Goal: Contribute content: Add original content to the website for others to see

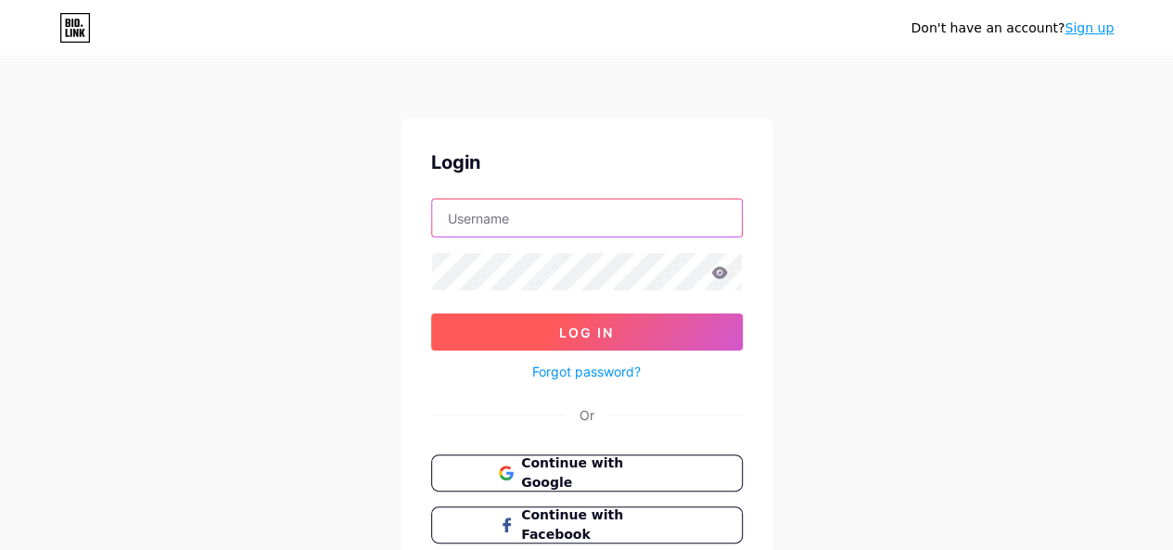
type input "avamcosolidsurfaces"
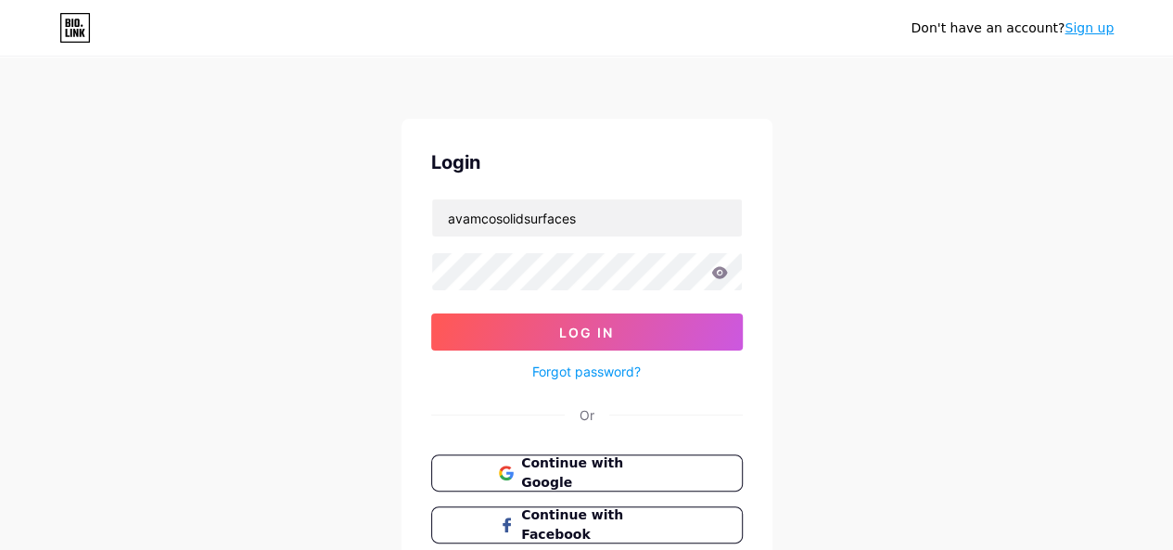
drag, startPoint x: 571, startPoint y: 325, endPoint x: 670, endPoint y: 114, distance: 233.4
click at [570, 325] on span "Log In" at bounding box center [586, 332] width 55 height 16
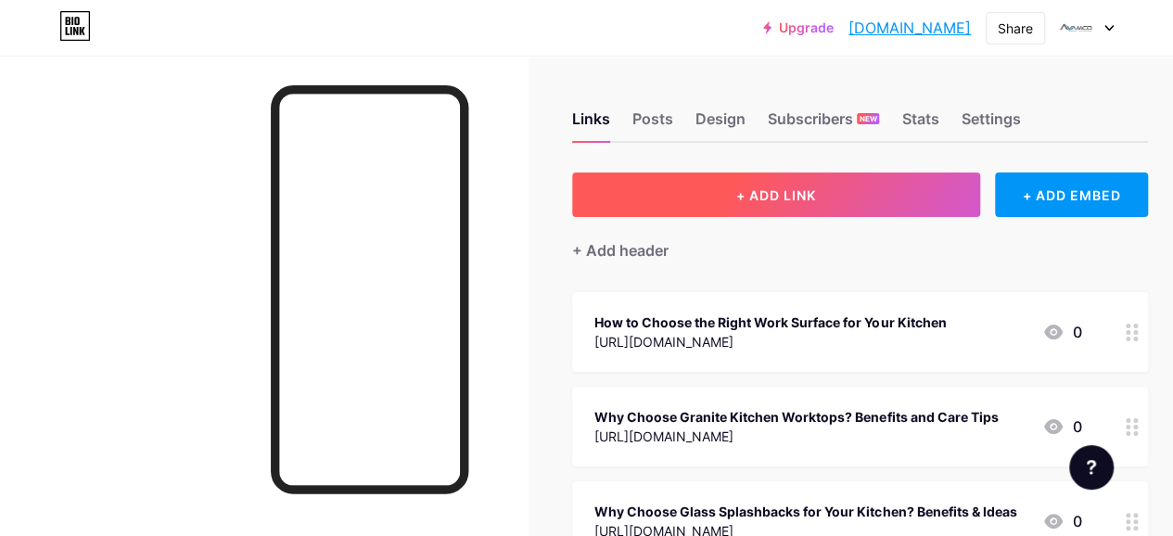
click at [763, 177] on button "+ ADD LINK" at bounding box center [776, 194] width 408 height 44
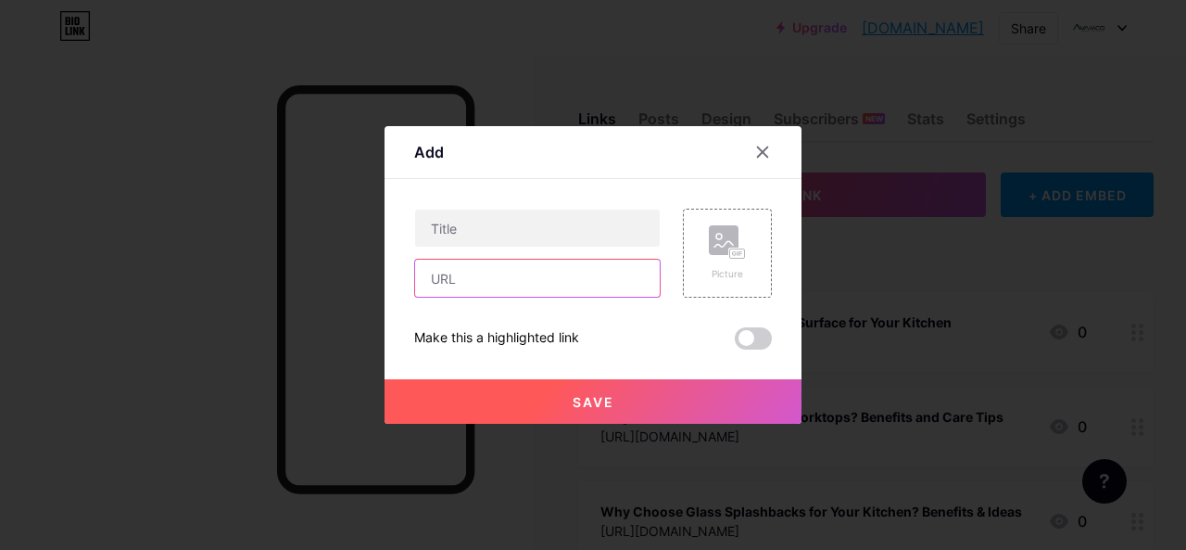
click at [500, 272] on input "text" at bounding box center [537, 278] width 245 height 37
paste input "[URL][DOMAIN_NAME]"
type input "[URL][DOMAIN_NAME]"
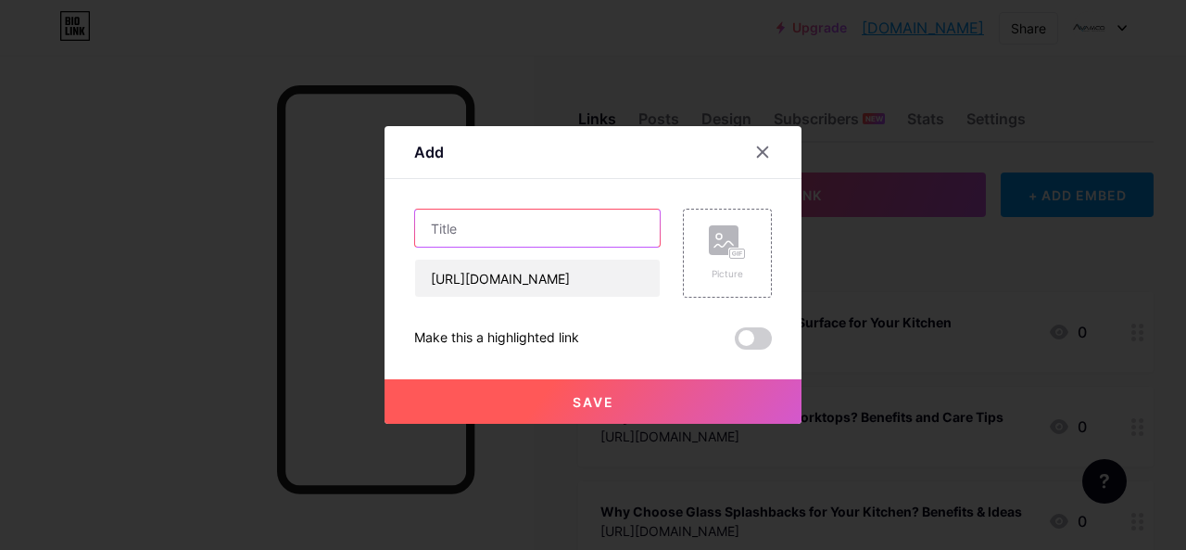
click at [492, 233] on input "text" at bounding box center [537, 227] width 245 height 37
paste input "Are Quartz Worktops Good? Guide for Homeowners"
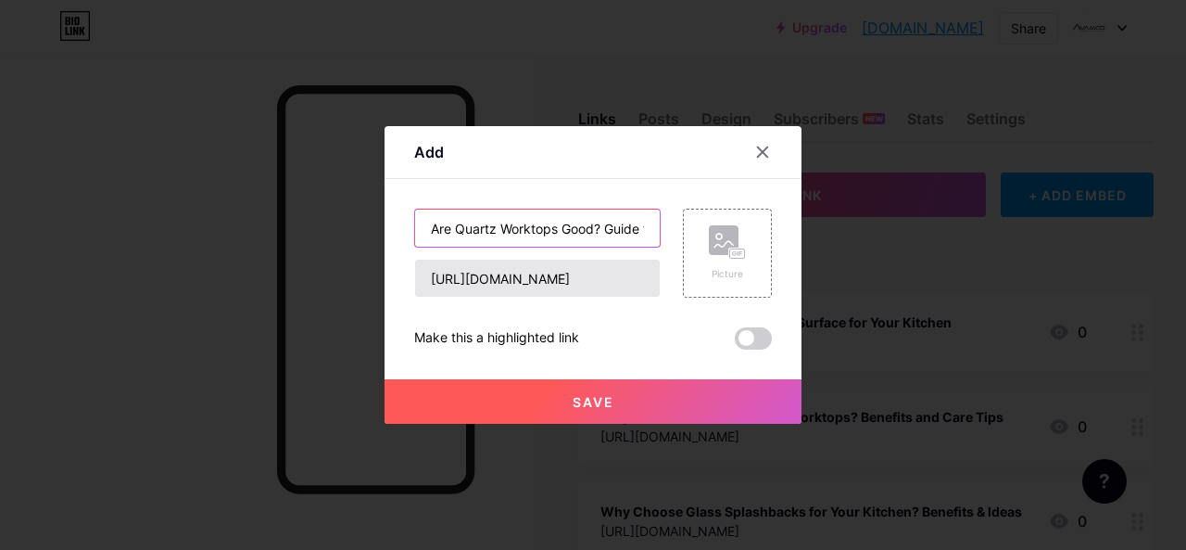
scroll to position [0, 102]
type input "Are Quartz Worktops Good? Guide for Homeowners"
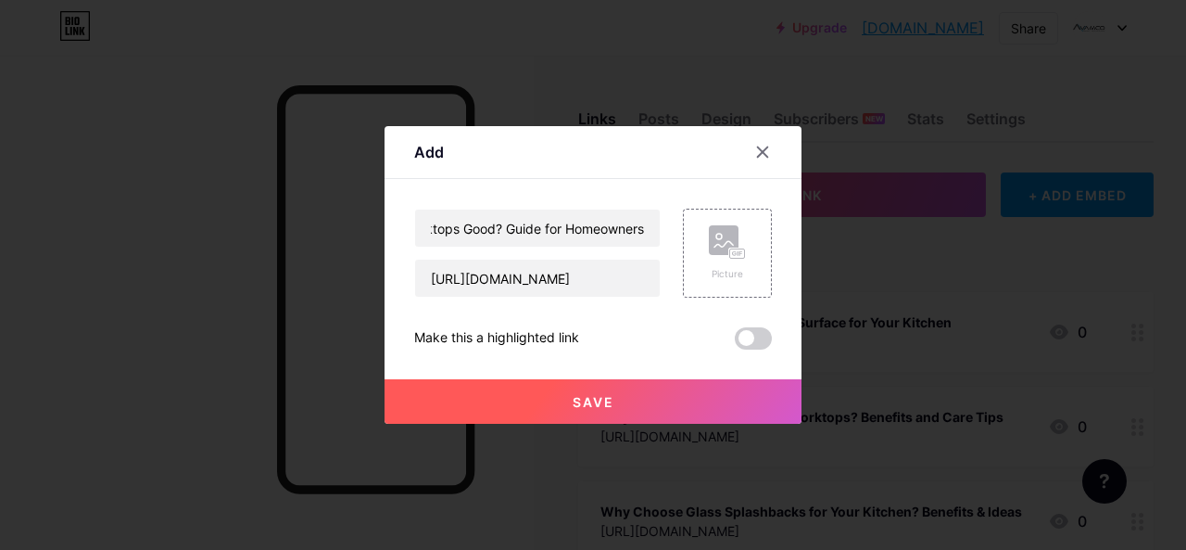
click at [531, 399] on button "Save" at bounding box center [593, 401] width 417 height 44
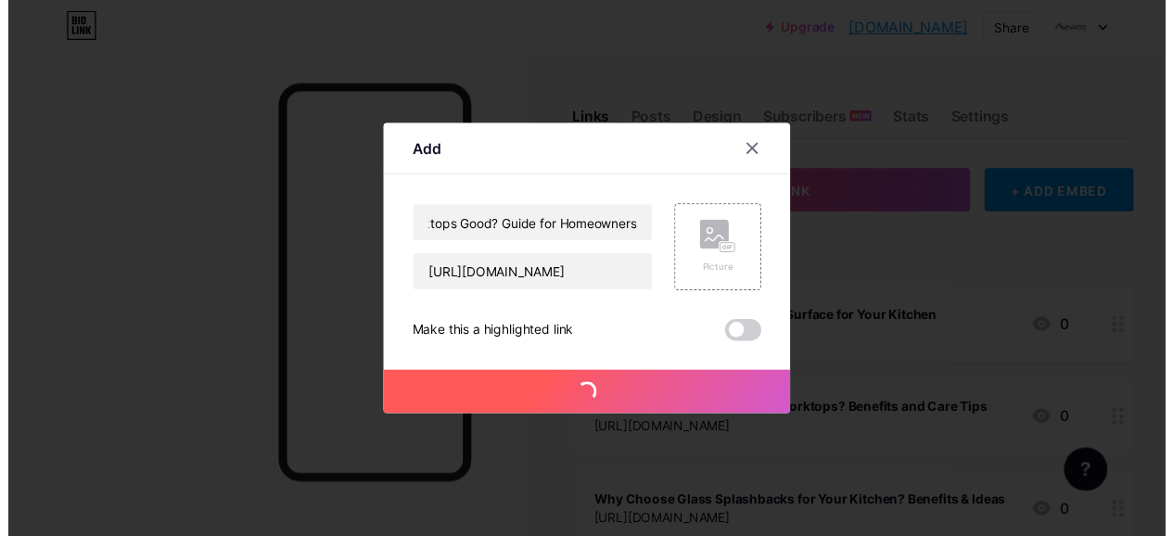
scroll to position [0, 0]
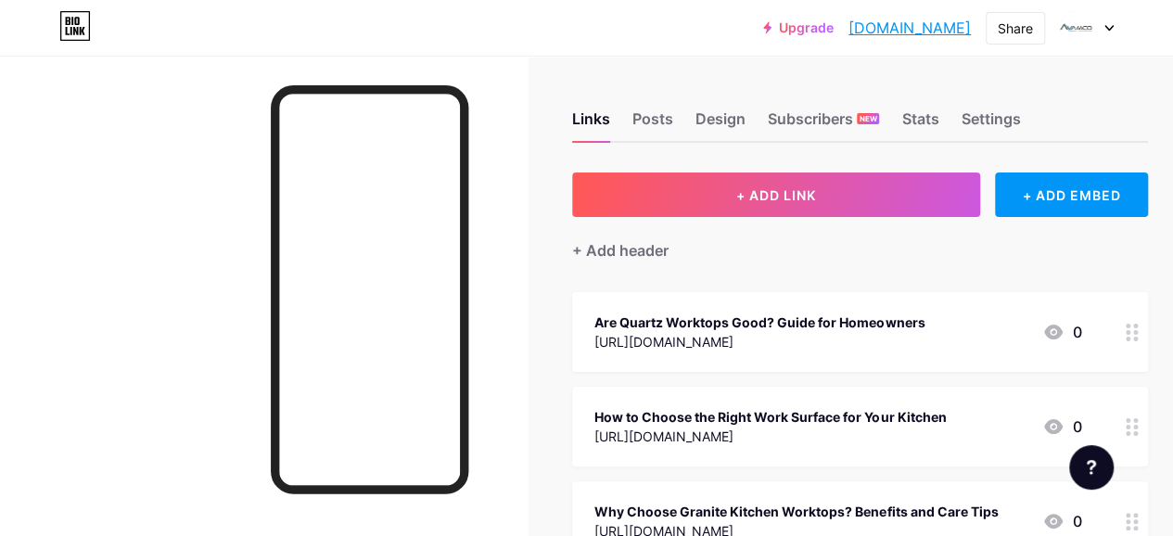
click at [857, 34] on link "[DOMAIN_NAME]" at bounding box center [909, 28] width 122 height 22
